Goal: Task Accomplishment & Management: Manage account settings

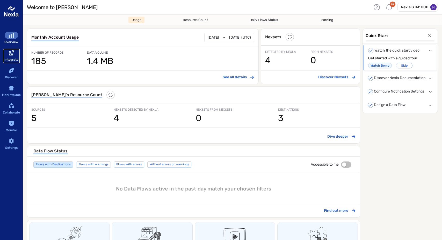
click at [12, 49] on link "Integrate" at bounding box center [11, 56] width 17 height 14
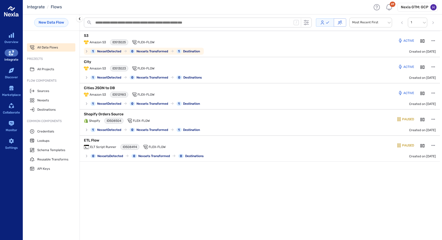
click at [95, 36] on p "S3" at bounding box center [148, 35] width 129 height 5
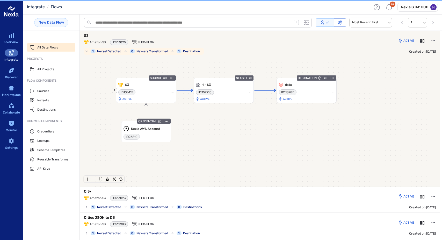
scroll to position [1, 0]
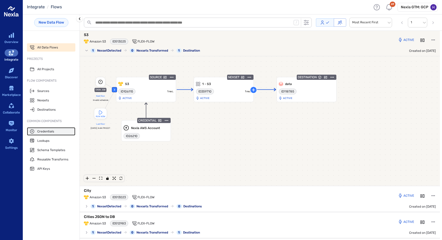
click at [42, 132] on span "Credentials" at bounding box center [45, 131] width 17 height 4
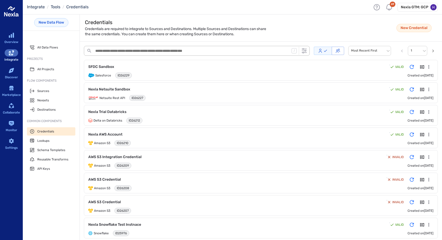
click at [136, 49] on textarea "search-bar-container" at bounding box center [191, 51] width 195 height 8
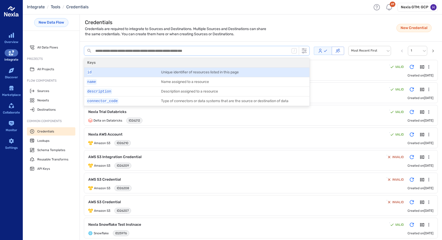
click at [179, 31] on span "Credentials are required to integrate to Sources and Destinations. Multiple Sou…" at bounding box center [178, 31] width 186 height 10
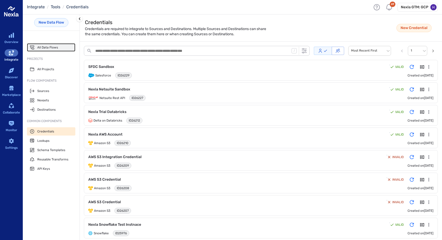
click at [47, 48] on span "All Data Flows" at bounding box center [47, 47] width 21 height 4
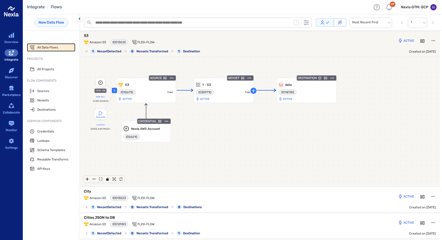
scroll to position [1, 0]
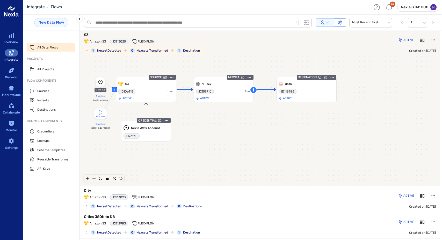
click at [84, 34] on p "S3" at bounding box center [148, 34] width 129 height 5
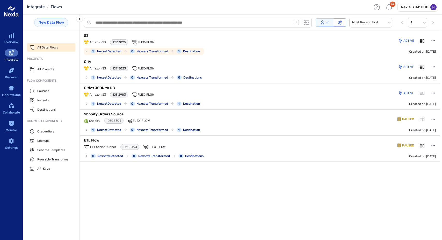
scroll to position [0, 0]
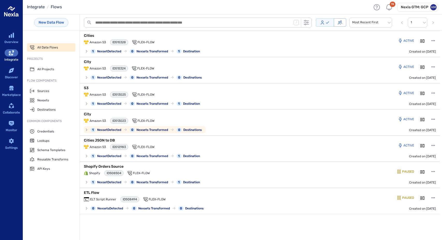
click at [324, 113] on div "Active Created on Sep 18, 2025" at bounding box center [379, 122] width 121 height 21
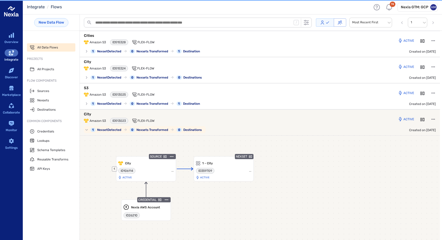
scroll to position [79, 0]
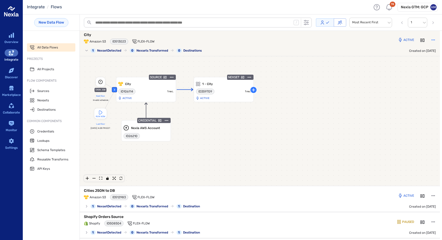
click at [431, 39] on icon "button" at bounding box center [433, 39] width 5 height 5
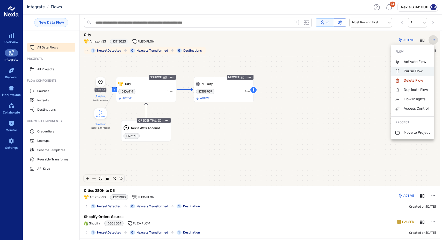
click at [410, 69] on p "Pause Flow" at bounding box center [408, 71] width 27 height 5
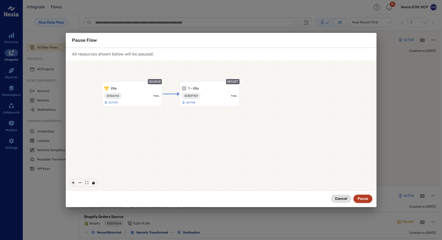
click at [365, 200] on button "Pause" at bounding box center [362, 198] width 19 height 8
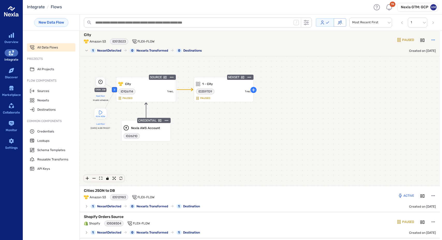
click at [431, 39] on icon "button" at bounding box center [432, 39] width 3 height 1
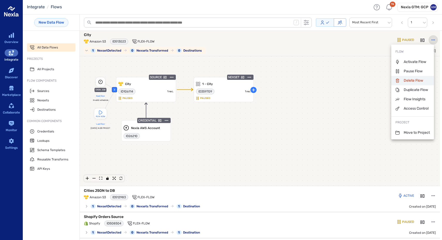
click at [411, 82] on p "Delete Flow" at bounding box center [409, 80] width 28 height 5
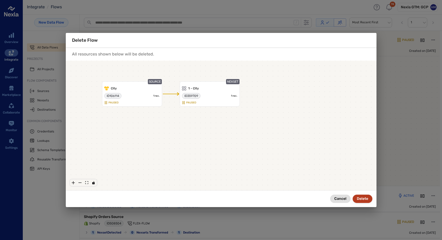
click at [361, 200] on button "Delete" at bounding box center [363, 198] width 20 height 8
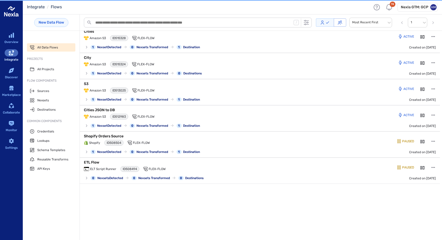
scroll to position [0, 0]
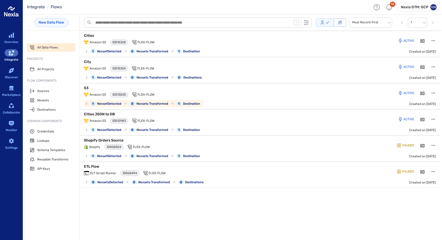
click at [188, 92] on div "Amazon S3 ID 513025 Flex-Flow" at bounding box center [201, 95] width 235 height 6
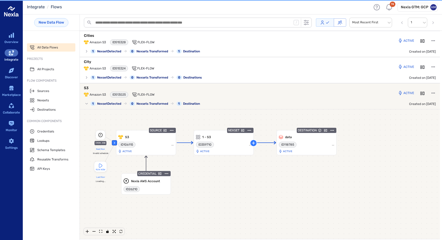
scroll to position [53, 0]
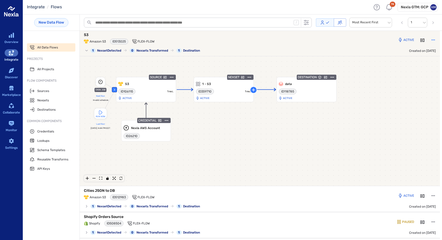
click at [431, 37] on icon "button" at bounding box center [433, 39] width 5 height 5
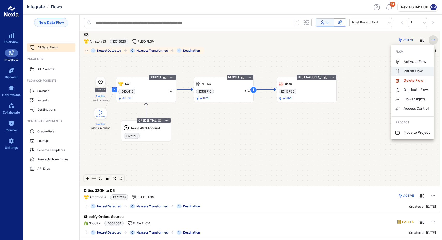
click at [405, 70] on p "Pause Flow" at bounding box center [408, 71] width 27 height 5
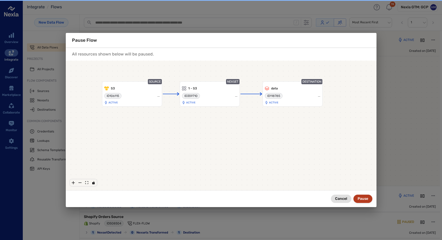
click at [360, 199] on button "Pause" at bounding box center [362, 198] width 19 height 8
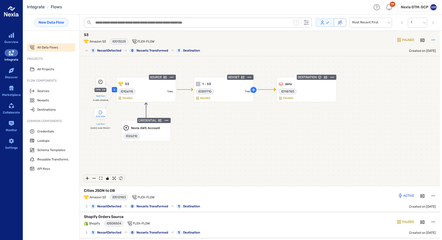
click at [431, 40] on icon "button" at bounding box center [433, 39] width 5 height 5
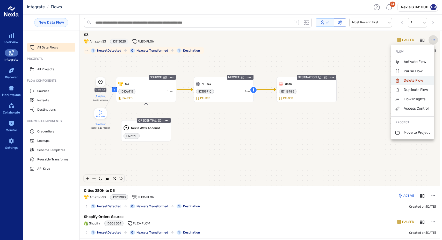
click at [412, 80] on p "Delete Flow" at bounding box center [409, 80] width 28 height 5
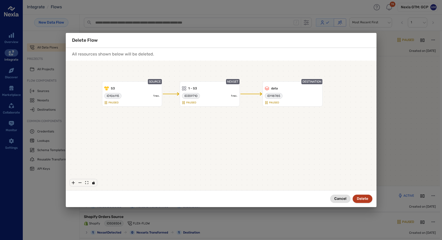
click at [361, 198] on button "Delete" at bounding box center [363, 198] width 20 height 8
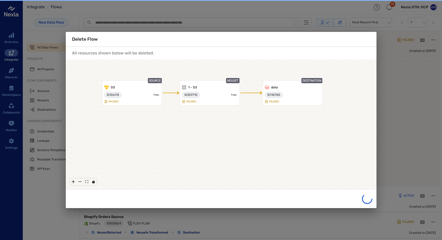
scroll to position [0, 0]
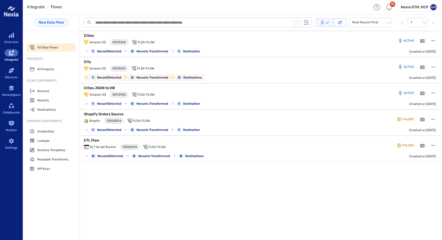
click at [100, 62] on p "City" at bounding box center [148, 61] width 129 height 5
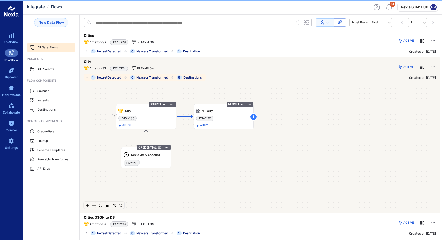
scroll to position [27, 0]
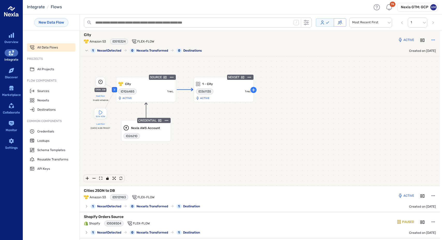
click at [431, 39] on icon "button" at bounding box center [433, 39] width 5 height 5
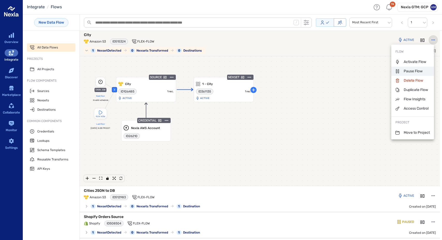
click at [410, 72] on p "Pause Flow" at bounding box center [408, 71] width 27 height 5
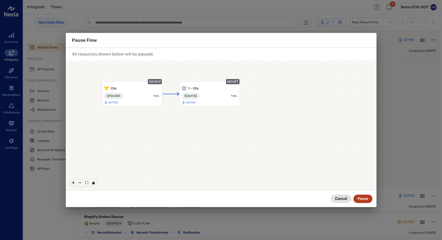
click at [363, 196] on button "Pause" at bounding box center [362, 198] width 19 height 8
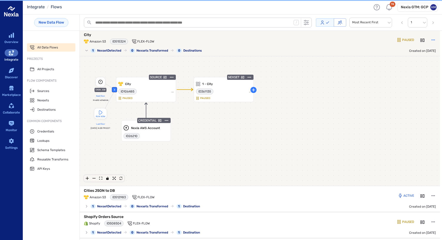
click at [431, 41] on icon "button" at bounding box center [433, 39] width 5 height 5
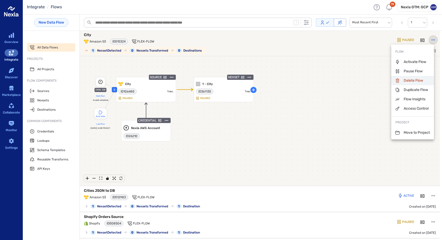
click at [409, 79] on p "Delete Flow" at bounding box center [409, 80] width 28 height 5
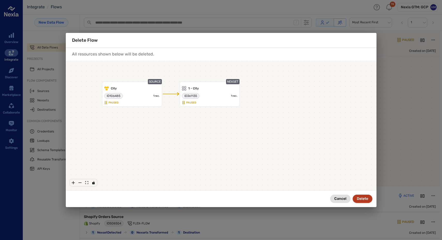
click at [362, 199] on button "Delete" at bounding box center [363, 198] width 20 height 8
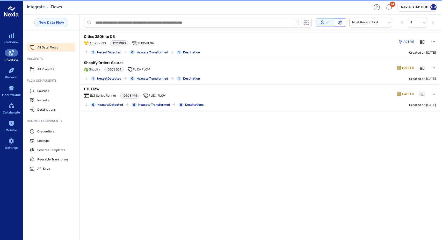
scroll to position [0, 0]
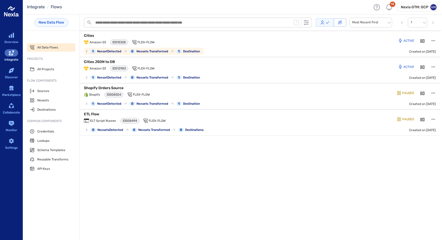
click at [94, 37] on p "Cities" at bounding box center [148, 35] width 129 height 5
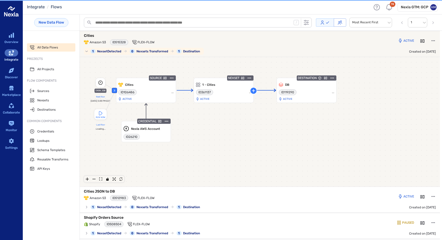
scroll to position [1, 0]
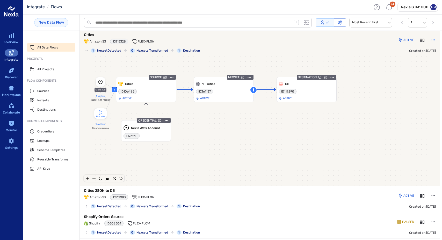
click at [431, 39] on icon "button" at bounding box center [433, 39] width 5 height 5
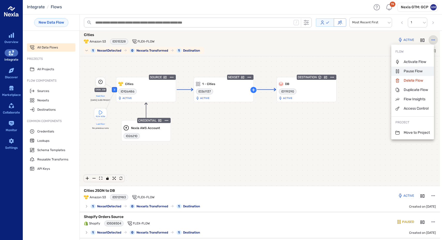
click at [409, 70] on p "Pause Flow" at bounding box center [408, 71] width 27 height 5
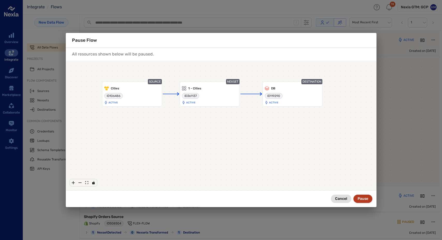
click at [367, 198] on button "Pause" at bounding box center [362, 198] width 19 height 8
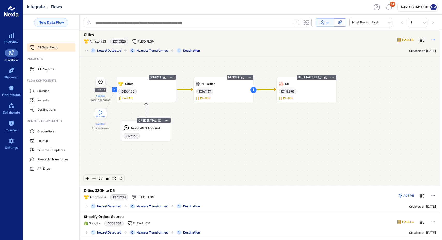
click at [431, 41] on icon "button" at bounding box center [433, 39] width 5 height 5
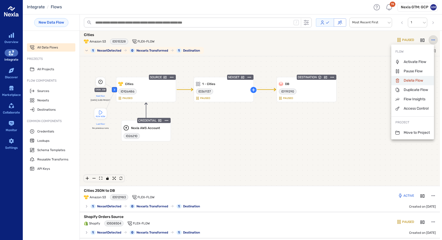
click at [408, 81] on p "Delete Flow" at bounding box center [409, 80] width 28 height 5
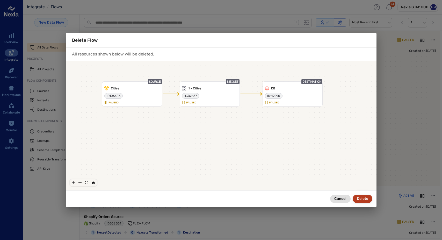
click at [363, 197] on button "Delete" at bounding box center [363, 198] width 20 height 8
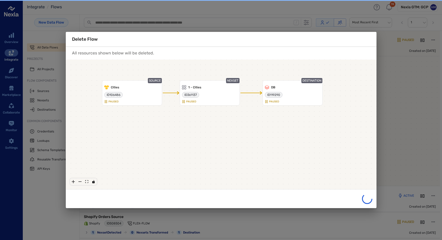
scroll to position [0, 0]
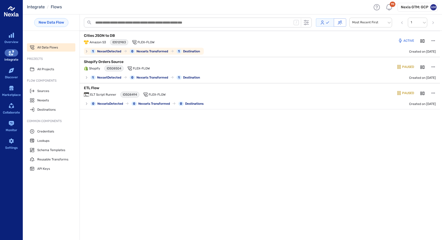
click at [115, 34] on p "Cities JSON to DB" at bounding box center [148, 35] width 129 height 5
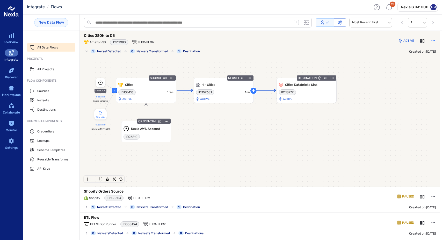
click at [433, 38] on button "button" at bounding box center [432, 40] width 9 height 9
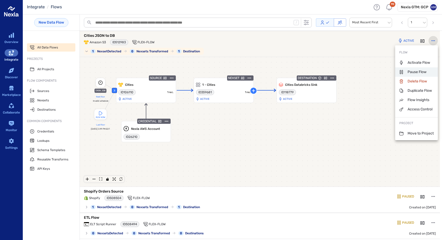
click at [418, 70] on p "Pause Flow" at bounding box center [412, 71] width 27 height 5
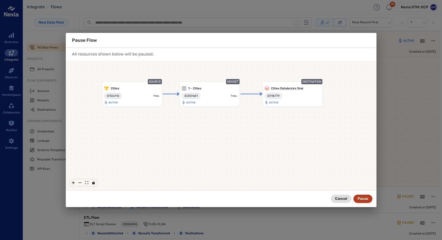
click at [362, 199] on button "Pause" at bounding box center [362, 198] width 19 height 8
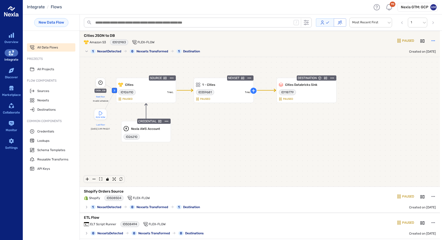
click at [431, 41] on icon "button" at bounding box center [433, 40] width 5 height 5
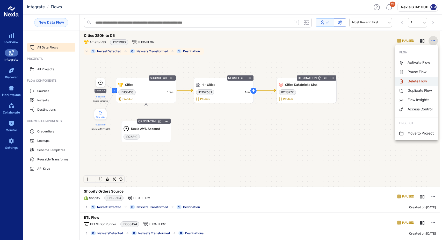
click at [415, 80] on p "Delete Flow" at bounding box center [413, 81] width 28 height 5
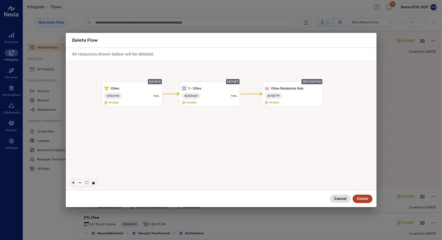
click at [364, 197] on button "Delete" at bounding box center [363, 198] width 20 height 8
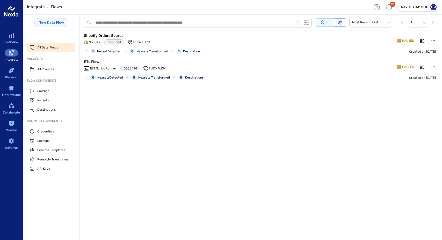
click at [155, 134] on section "/ Most Recent First 1 Shopify Orders Source Shopify ID 508504 Flex-Flow 1 Nexse…" at bounding box center [261, 126] width 362 height 225
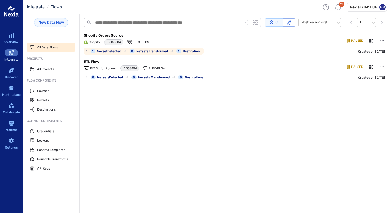
click at [97, 36] on p "Shopify Orders Source" at bounding box center [148, 35] width 129 height 5
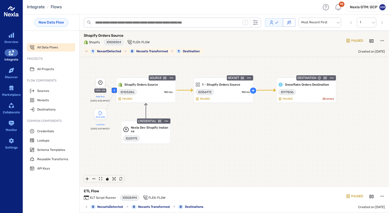
click at [97, 36] on p "Shopify Orders Source" at bounding box center [148, 35] width 129 height 5
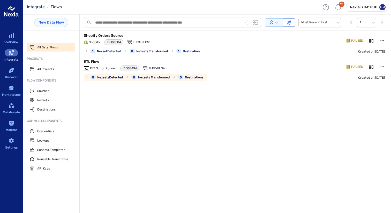
click at [97, 61] on p "ETL Flow" at bounding box center [148, 61] width 129 height 5
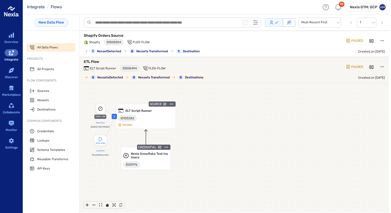
click at [97, 61] on p "ETL Flow" at bounding box center [148, 61] width 129 height 5
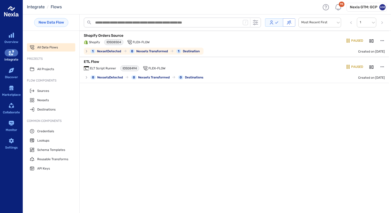
click at [103, 35] on p "Shopify Orders Source" at bounding box center [148, 35] width 129 height 5
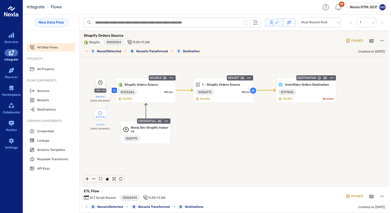
click at [103, 35] on p "Shopify Orders Source" at bounding box center [148, 35] width 129 height 5
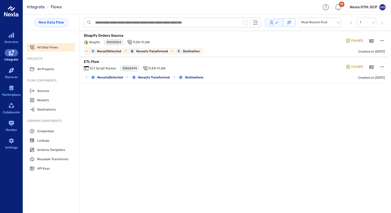
click at [103, 35] on p "Shopify Orders Source" at bounding box center [148, 35] width 129 height 5
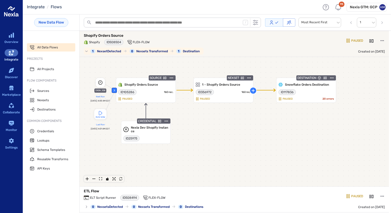
click at [103, 35] on p "Shopify Orders Source" at bounding box center [148, 35] width 129 height 5
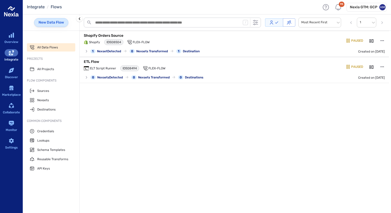
click at [57, 22] on link "New Data Flow" at bounding box center [51, 22] width 34 height 9
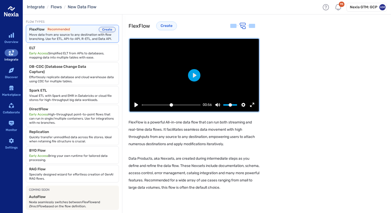
click at [105, 28] on button "Create" at bounding box center [107, 29] width 17 height 5
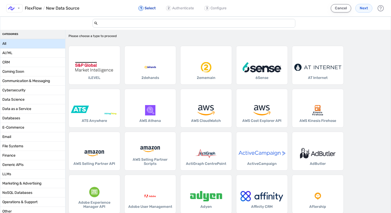
click at [347, 9] on button "Cancel" at bounding box center [341, 8] width 20 height 8
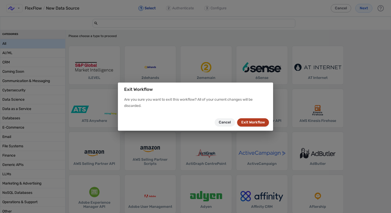
click at [255, 121] on button "Exit Workflow" at bounding box center [253, 122] width 32 height 8
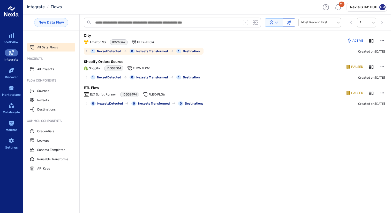
click at [95, 35] on p "City" at bounding box center [148, 35] width 129 height 5
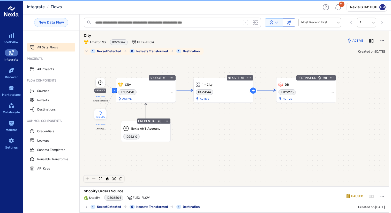
scroll to position [1, 0]
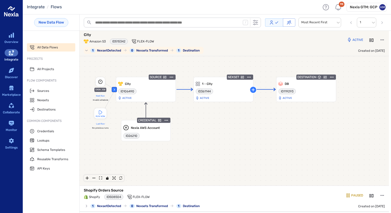
click at [91, 34] on p "City" at bounding box center [148, 34] width 129 height 5
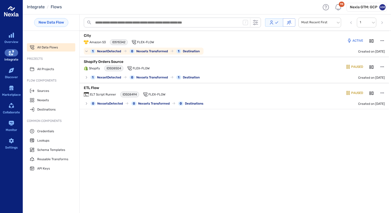
scroll to position [0, 0]
